Goal: Task Accomplishment & Management: Manage account settings

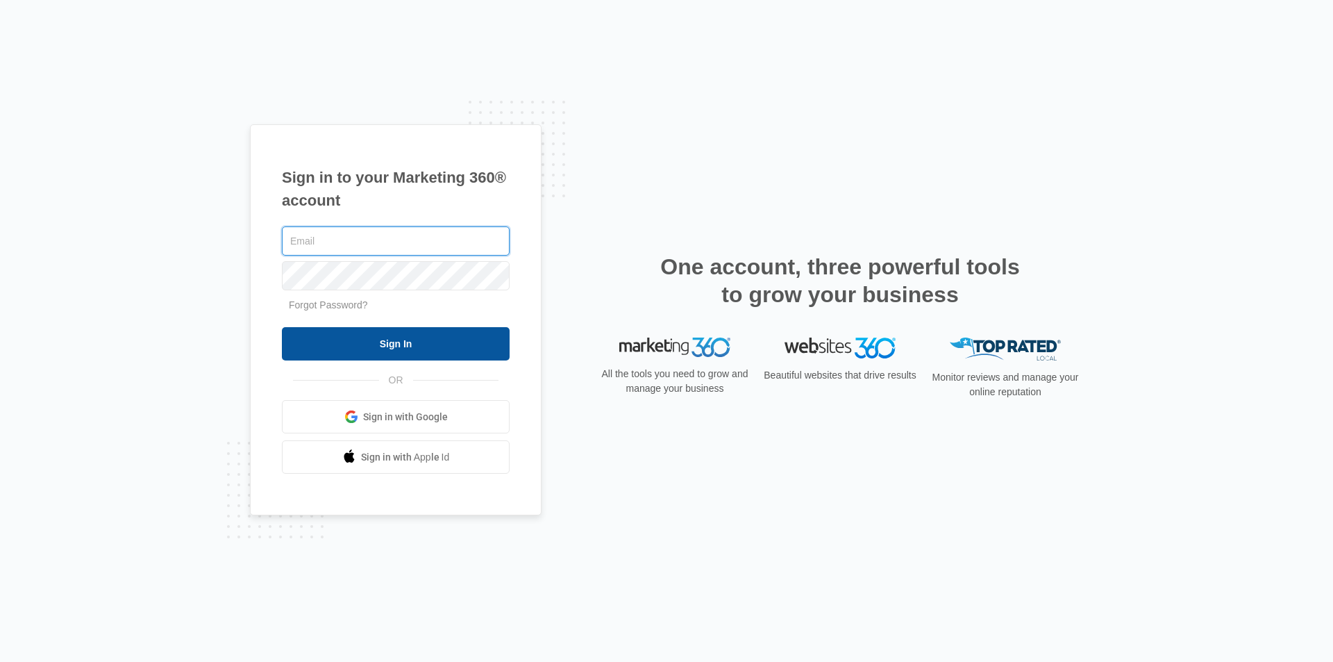
type input "grawls@surfacetechgb.com"
click at [460, 337] on input "Sign In" at bounding box center [396, 343] width 228 height 33
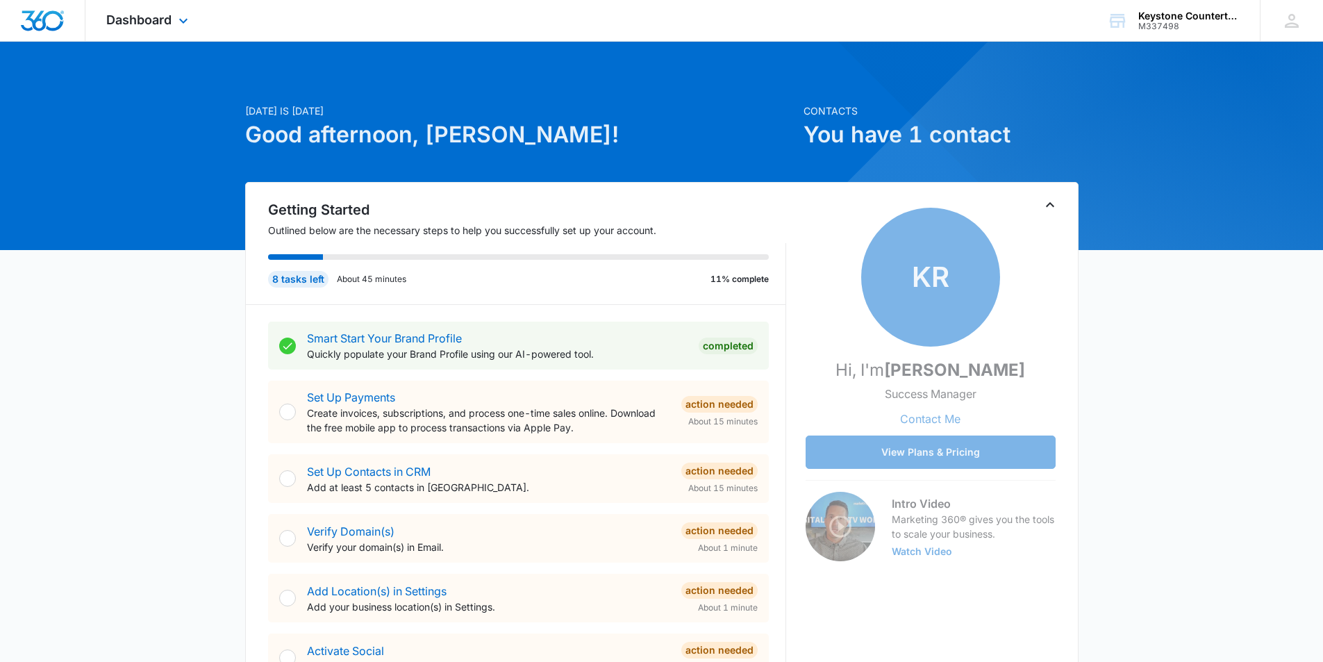
click at [34, 24] on img "Dashboard" at bounding box center [42, 20] width 44 height 21
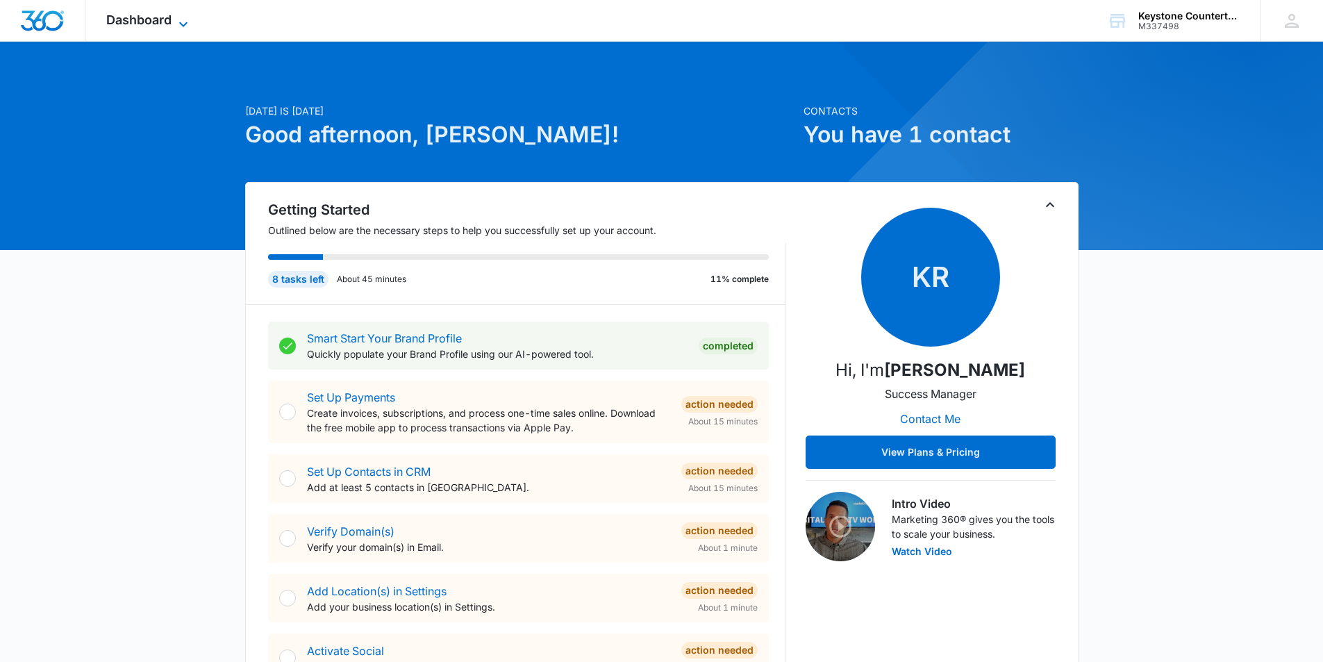
click at [125, 16] on span "Dashboard" at bounding box center [138, 19] width 65 height 15
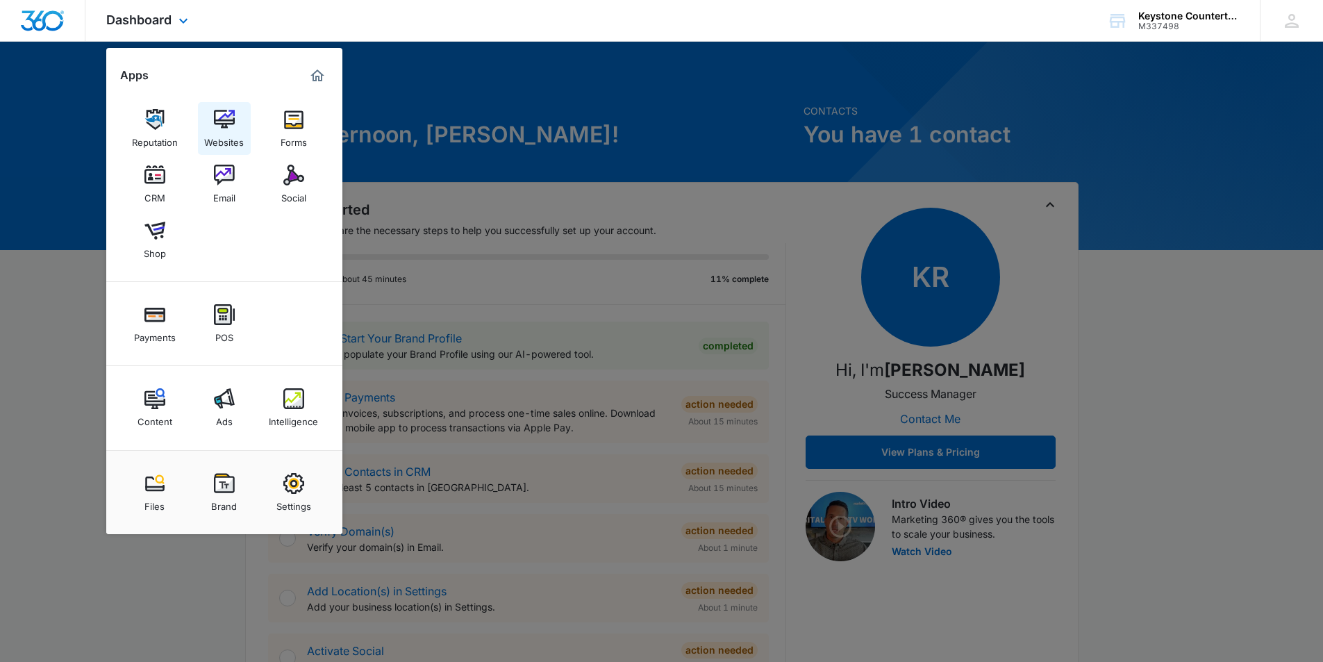
click at [219, 129] on img at bounding box center [224, 119] width 21 height 21
